Goal: Task Accomplishment & Management: Use online tool/utility

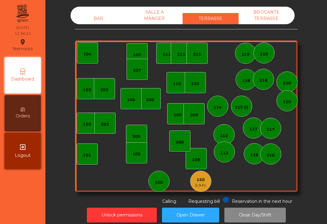
click at [200, 56] on div "311" at bounding box center [197, 54] width 8 height 6
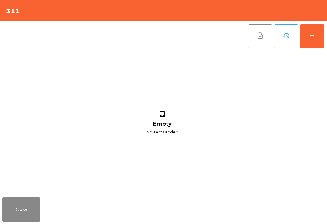
click at [297, 42] on button "history" at bounding box center [286, 36] width 24 height 24
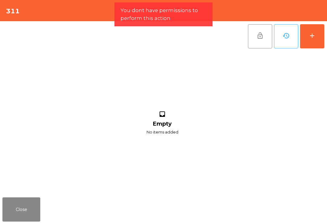
click at [309, 38] on div "add" at bounding box center [312, 35] width 7 height 7
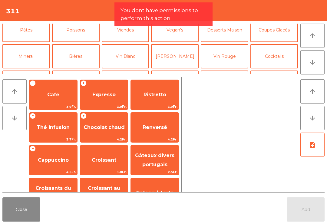
scroll to position [32, 0]
click at [27, 59] on button "Mineral" at bounding box center [26, 57] width 48 height 24
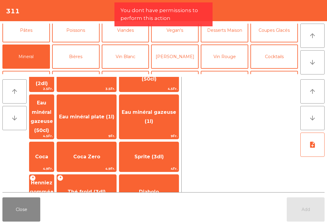
scroll to position [48, 0]
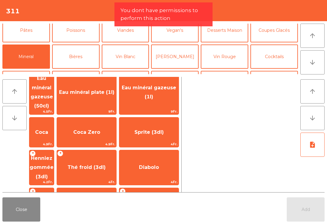
click at [89, 160] on div "+ Thé froid (3dl) 4Fr." at bounding box center [87, 167] width 60 height 35
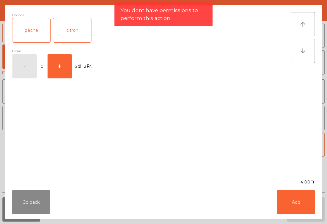
click at [78, 31] on div "citron" at bounding box center [72, 30] width 38 height 24
click at [277, 193] on button "Add" at bounding box center [296, 202] width 38 height 24
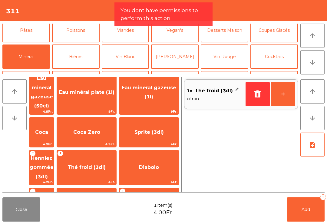
click at [289, 96] on button "+" at bounding box center [283, 94] width 24 height 24
click at [284, 97] on button "+" at bounding box center [283, 94] width 24 height 24
click at [280, 97] on button "+" at bounding box center [283, 94] width 24 height 24
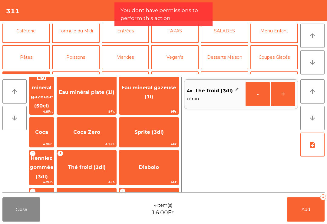
scroll to position [5, 0]
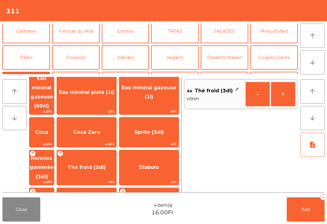
click at [35, 32] on button "Caféterie" at bounding box center [26, 31] width 48 height 24
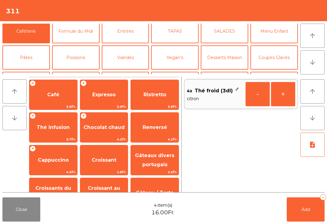
scroll to position [0, 0]
click at [156, 126] on span "Renversé" at bounding box center [155, 127] width 25 height 6
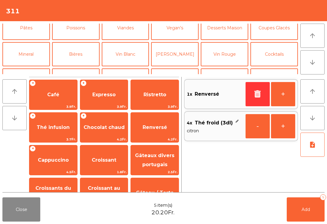
scroll to position [39, 0]
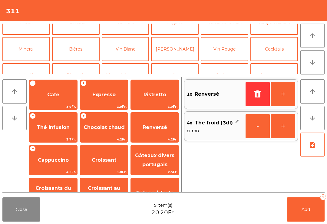
click at [84, 45] on button "Bières" at bounding box center [76, 49] width 48 height 24
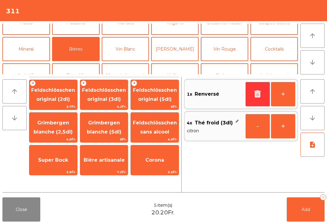
click at [105, 98] on span "Feldschlösschen original (3dl)" at bounding box center [104, 94] width 44 height 15
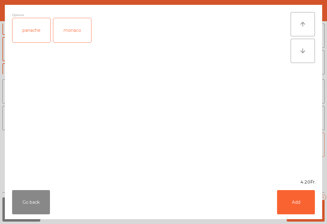
click at [40, 30] on div "panache" at bounding box center [31, 30] width 38 height 24
click at [296, 198] on button "Add" at bounding box center [296, 202] width 38 height 24
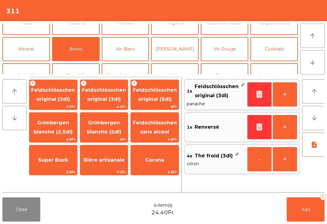
click at [310, 213] on button "Add 6" at bounding box center [306, 209] width 38 height 24
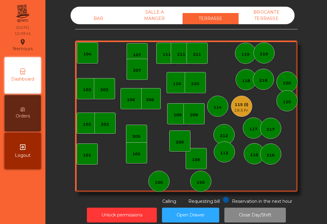
click at [147, 139] on div "205" at bounding box center [136, 135] width 21 height 21
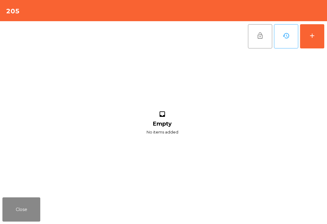
click at [317, 26] on button "add" at bounding box center [312, 36] width 24 height 24
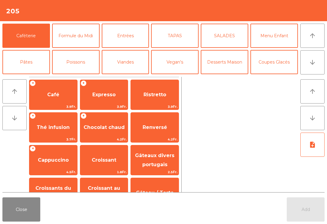
click at [319, 56] on button "arrow_downward" at bounding box center [312, 62] width 24 height 24
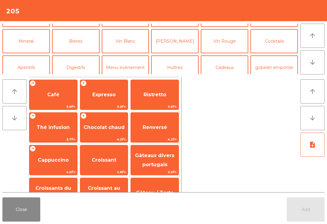
scroll to position [53, 0]
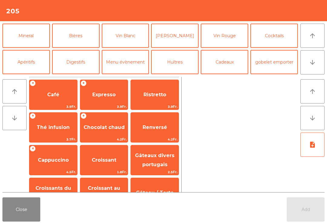
click at [77, 40] on button "Bières" at bounding box center [76, 36] width 48 height 24
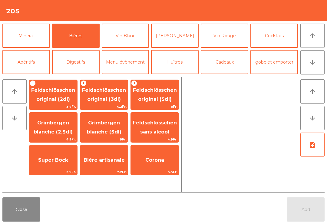
click at [103, 93] on span "Feldschlösschen original (3dl)" at bounding box center [104, 94] width 44 height 15
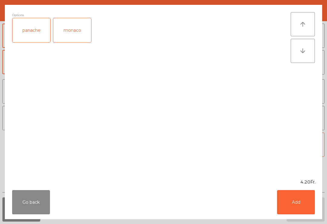
click at [293, 206] on button "Add" at bounding box center [296, 202] width 38 height 24
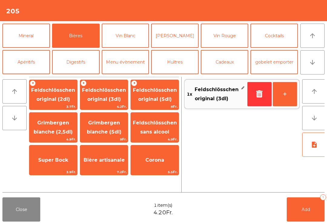
click at [286, 94] on button "+" at bounding box center [285, 94] width 24 height 24
click at [282, 95] on button "+" at bounding box center [285, 94] width 24 height 24
click at [293, 202] on button "Add 3" at bounding box center [306, 209] width 38 height 24
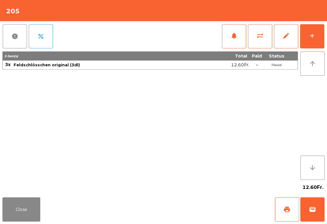
click at [21, 219] on button "Close" at bounding box center [21, 209] width 38 height 24
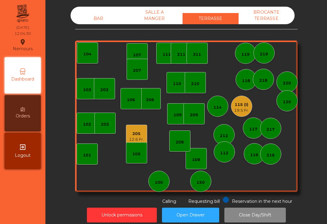
click at [192, 167] on div "108" at bounding box center [196, 158] width 21 height 21
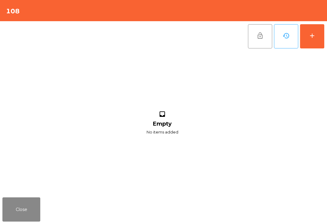
click at [316, 45] on button "add" at bounding box center [312, 36] width 24 height 24
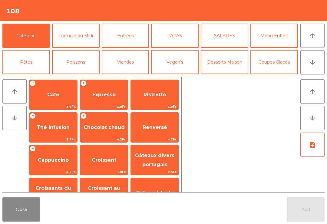
click at [85, 39] on button "Formule du Midi" at bounding box center [76, 36] width 48 height 24
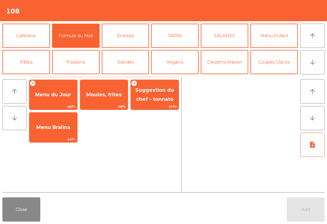
click at [60, 102] on span "Menu du Jour" at bounding box center [53, 95] width 48 height 16
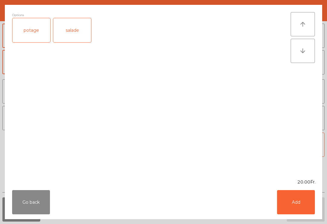
click at [298, 201] on button "Add" at bounding box center [296, 202] width 38 height 24
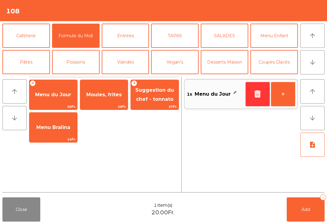
click at [313, 150] on button "note_add" at bounding box center [312, 145] width 24 height 24
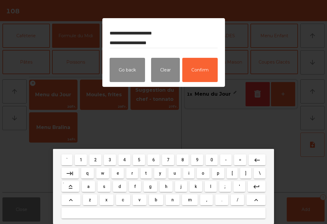
type textarea "**********"
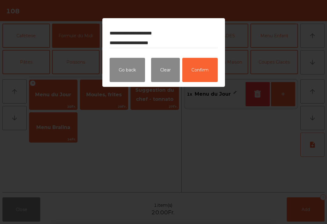
click at [205, 77] on button "Confirm" at bounding box center [199, 70] width 35 height 24
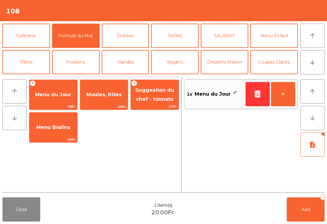
click at [314, 206] on button "Add 1" at bounding box center [306, 209] width 38 height 24
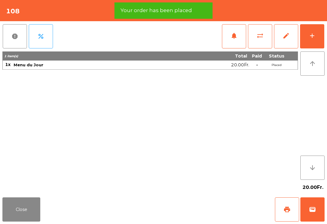
click at [318, 44] on button "add" at bounding box center [312, 36] width 24 height 24
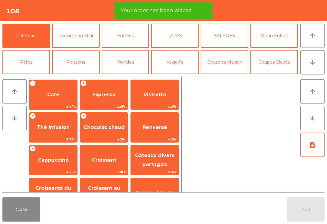
click at [309, 65] on icon "arrow_downward" at bounding box center [312, 62] width 7 height 7
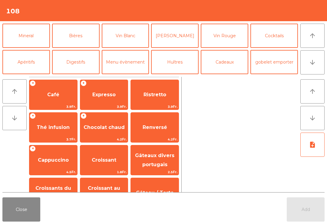
click at [13, 41] on button "Mineral" at bounding box center [26, 36] width 48 height 24
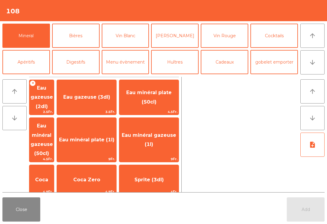
click at [51, 127] on span "Eau minéral gazeuse (50cl)" at bounding box center [41, 140] width 25 height 44
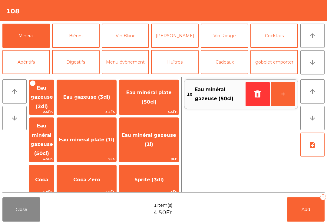
click at [306, 208] on span "Add" at bounding box center [306, 209] width 8 height 5
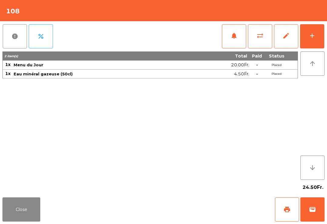
click at [18, 210] on button "Close" at bounding box center [21, 209] width 38 height 24
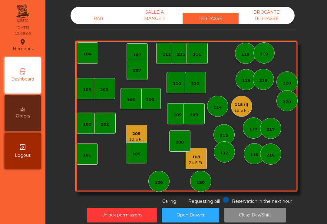
click at [130, 140] on div "12.6 Fr." at bounding box center [136, 140] width 15 height 6
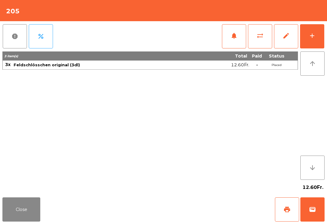
click at [316, 40] on button "add" at bounding box center [312, 36] width 24 height 24
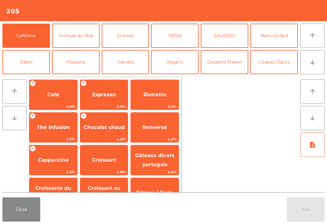
click at [130, 46] on button "Entrées" at bounding box center [126, 36] width 48 height 24
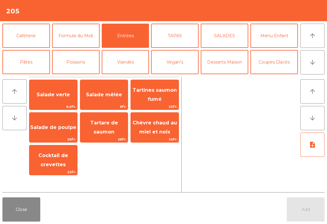
click at [106, 102] on span "Salade mêlée" at bounding box center [104, 95] width 48 height 16
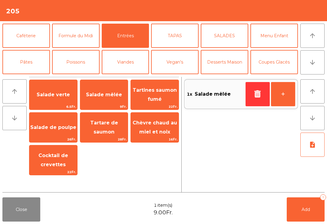
click at [51, 96] on span "Salade verte" at bounding box center [53, 95] width 33 height 6
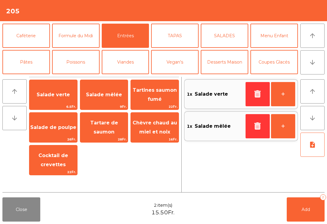
click at [132, 65] on button "Viandes" at bounding box center [126, 62] width 48 height 24
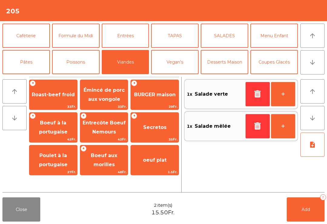
click at [74, 115] on span "Boeuf à la portugaise" at bounding box center [53, 128] width 48 height 26
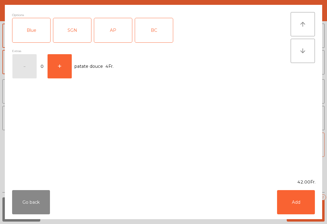
click at [110, 35] on div "AP" at bounding box center [113, 30] width 38 height 24
click at [278, 197] on button "Add" at bounding box center [296, 202] width 38 height 24
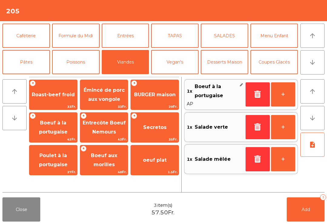
click at [284, 97] on button "+" at bounding box center [283, 94] width 24 height 24
click at [76, 64] on button "Poissons" at bounding box center [76, 62] width 48 height 24
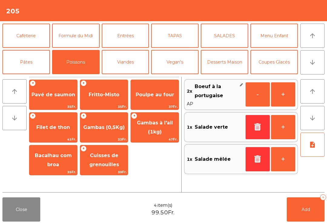
click at [110, 97] on span "Fritto-Misto" at bounding box center [104, 95] width 31 height 6
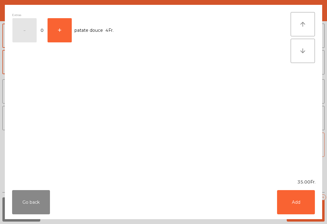
click at [294, 204] on button "Add" at bounding box center [296, 202] width 38 height 24
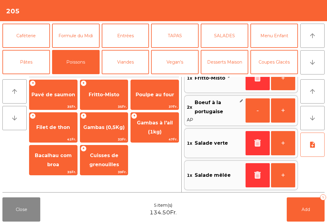
scroll to position [16, 0]
click at [309, 215] on button "Add 5" at bounding box center [306, 209] width 38 height 24
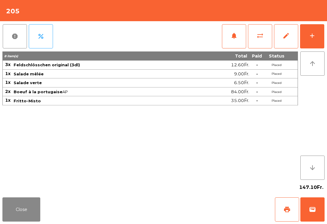
click at [17, 220] on button "Close" at bounding box center [21, 209] width 38 height 24
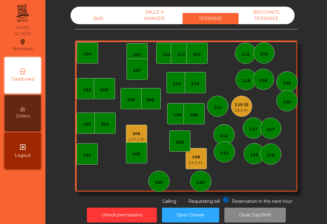
click at [266, 56] on div "219" at bounding box center [264, 54] width 8 height 6
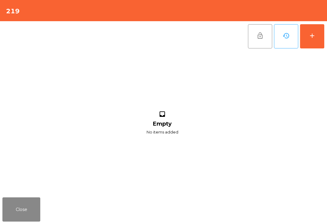
click at [317, 36] on button "add" at bounding box center [312, 36] width 24 height 24
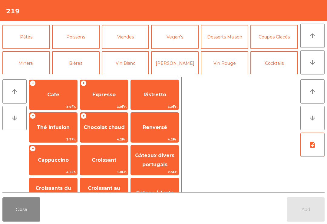
scroll to position [29, 0]
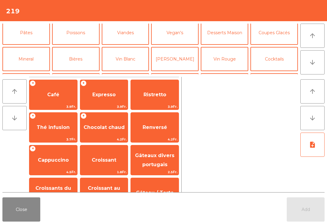
click at [276, 62] on button "Cocktails" at bounding box center [274, 59] width 48 height 24
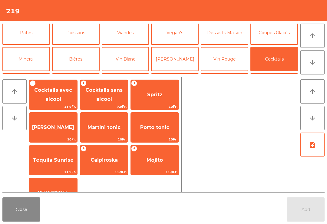
click at [167, 97] on span "Spritz" at bounding box center [155, 95] width 48 height 16
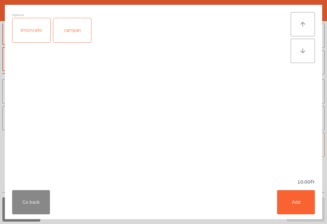
click at [314, 208] on button "Add" at bounding box center [296, 202] width 38 height 24
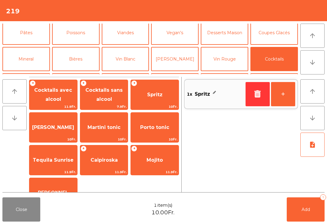
click at [288, 100] on button "+" at bounding box center [283, 94] width 24 height 24
click at [312, 216] on button "Add 2" at bounding box center [306, 209] width 38 height 24
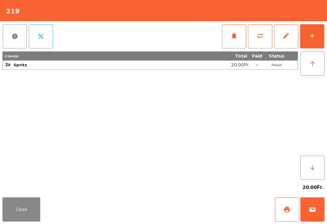
click at [30, 221] on button "Close" at bounding box center [21, 209] width 38 height 24
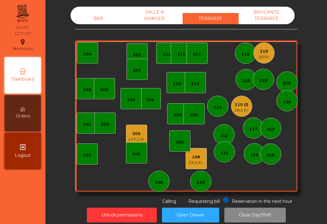
click at [141, 137] on div "147.1 Fr." at bounding box center [137, 140] width 18 height 6
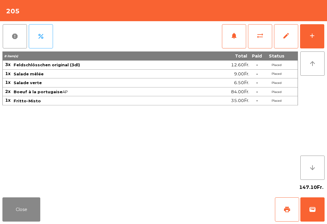
click at [236, 41] on button "notifications" at bounding box center [234, 36] width 24 height 24
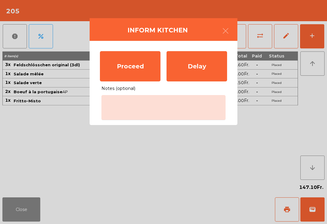
click at [141, 64] on div "Proceed" at bounding box center [130, 66] width 61 height 30
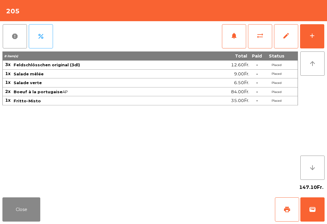
click at [17, 201] on button "Close" at bounding box center [21, 209] width 38 height 24
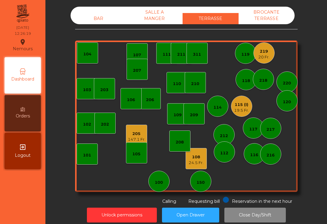
click at [239, 109] on div "19.5 Fr." at bounding box center [241, 110] width 15 height 6
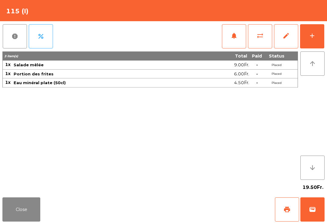
click at [285, 214] on button "print" at bounding box center [287, 209] width 24 height 24
click at [317, 210] on button "wallet" at bounding box center [312, 209] width 24 height 24
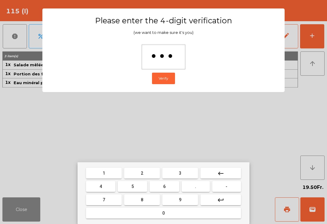
type input "****"
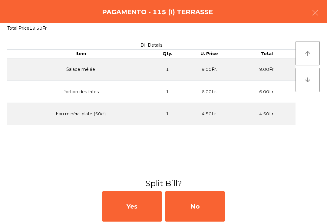
click at [216, 205] on div "No" at bounding box center [195, 206] width 61 height 30
click at [208, 210] on div "No" at bounding box center [195, 206] width 61 height 30
click at [210, 210] on div "No" at bounding box center [195, 206] width 61 height 30
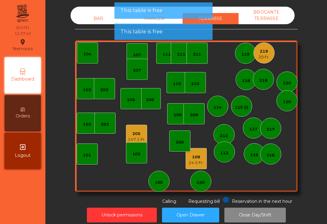
click at [205, 203] on span "Requesting bill" at bounding box center [203, 201] width 31 height 5
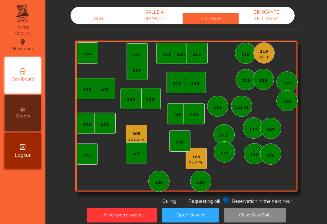
click at [134, 137] on div "151.3 Fr." at bounding box center [137, 140] width 18 height 6
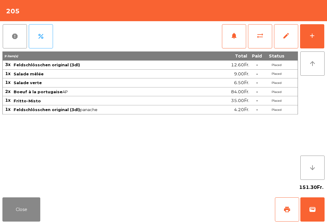
click at [319, 43] on button "add" at bounding box center [312, 36] width 24 height 24
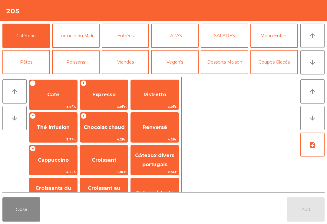
click at [14, 217] on button "Close" at bounding box center [21, 209] width 38 height 24
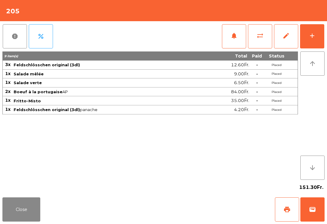
click at [39, 205] on button "Close" at bounding box center [21, 209] width 38 height 24
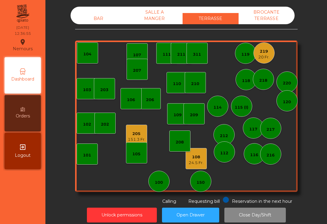
click at [262, 55] on div "20 Fr." at bounding box center [263, 57] width 11 height 6
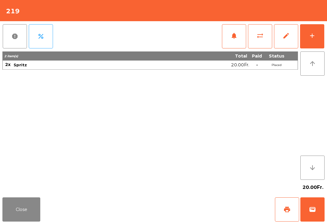
click at [288, 213] on button "print" at bounding box center [287, 209] width 24 height 24
click at [25, 211] on button "Close" at bounding box center [21, 209] width 38 height 24
click at [281, 212] on button "print" at bounding box center [287, 209] width 24 height 24
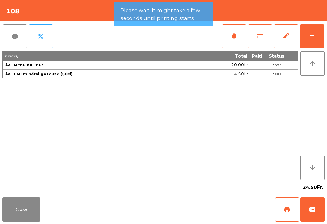
click at [25, 216] on button "Close" at bounding box center [21, 209] width 38 height 24
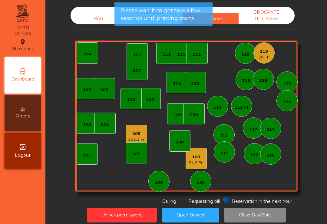
click at [190, 157] on div "108" at bounding box center [196, 157] width 15 height 6
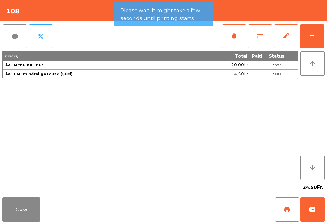
click at [309, 38] on div "add" at bounding box center [312, 35] width 7 height 7
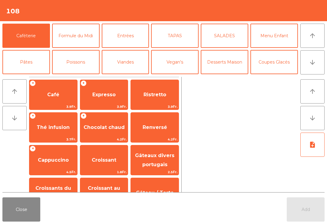
click at [108, 97] on span "Expresso" at bounding box center [103, 95] width 23 height 6
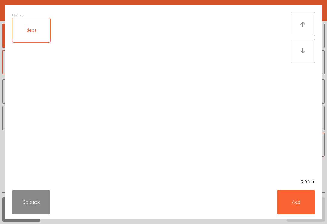
click at [300, 205] on button "Add" at bounding box center [296, 202] width 38 height 24
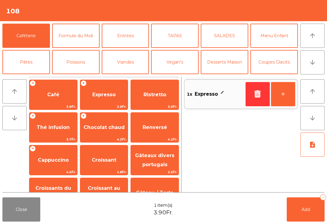
click at [307, 210] on span "Add" at bounding box center [306, 209] width 8 height 5
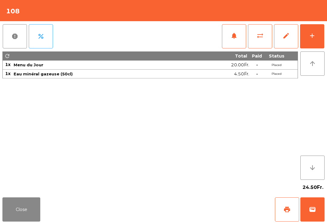
click at [287, 207] on span "print" at bounding box center [286, 209] width 7 height 7
click at [19, 210] on button "Close" at bounding box center [21, 209] width 38 height 24
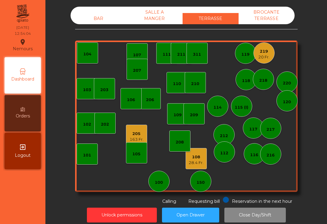
click at [135, 131] on div "205 163 Fr." at bounding box center [137, 135] width 14 height 14
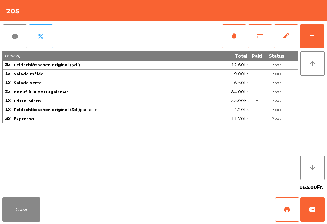
click at [311, 204] on button "wallet" at bounding box center [312, 209] width 24 height 24
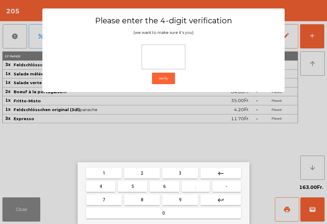
type input "*"
type input "****"
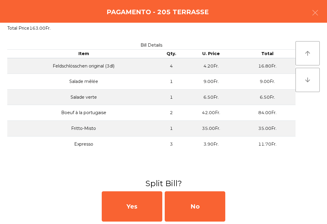
click at [201, 212] on div "No" at bounding box center [195, 206] width 61 height 30
click at [202, 203] on div "MB" at bounding box center [195, 206] width 61 height 30
click at [200, 213] on div "No" at bounding box center [195, 206] width 61 height 30
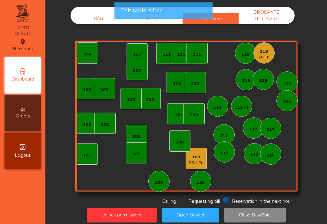
click at [266, 55] on div "20 Fr." at bounding box center [263, 57] width 11 height 6
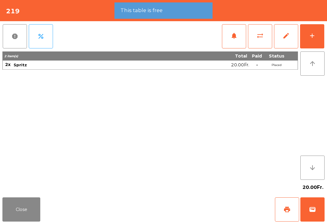
click at [314, 208] on span "wallet" at bounding box center [312, 209] width 7 height 7
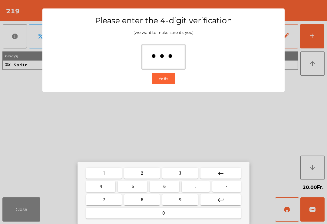
type input "****"
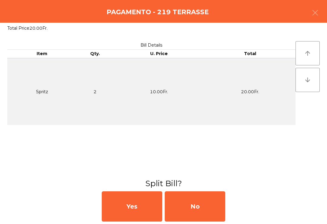
click at [207, 198] on div "No" at bounding box center [195, 206] width 61 height 30
click at [193, 201] on div "MB" at bounding box center [195, 206] width 61 height 30
click at [198, 206] on div "No" at bounding box center [195, 206] width 61 height 30
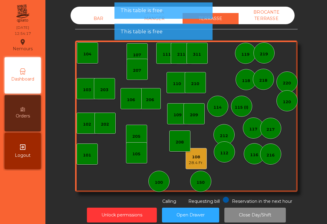
click at [202, 164] on div "28.4 Fr." at bounding box center [196, 163] width 15 height 6
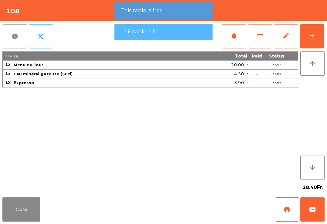
click at [309, 205] on button "wallet" at bounding box center [312, 209] width 24 height 24
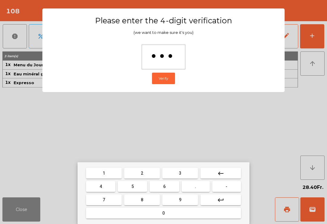
type input "****"
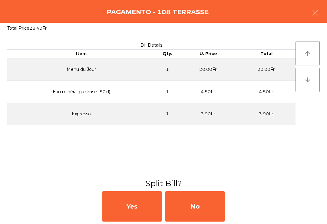
click at [201, 205] on div "No" at bounding box center [195, 206] width 61 height 30
click at [201, 212] on div "MB" at bounding box center [195, 206] width 61 height 30
click at [197, 209] on div "No" at bounding box center [195, 206] width 61 height 30
